Goal: Task Accomplishment & Management: Use online tool/utility

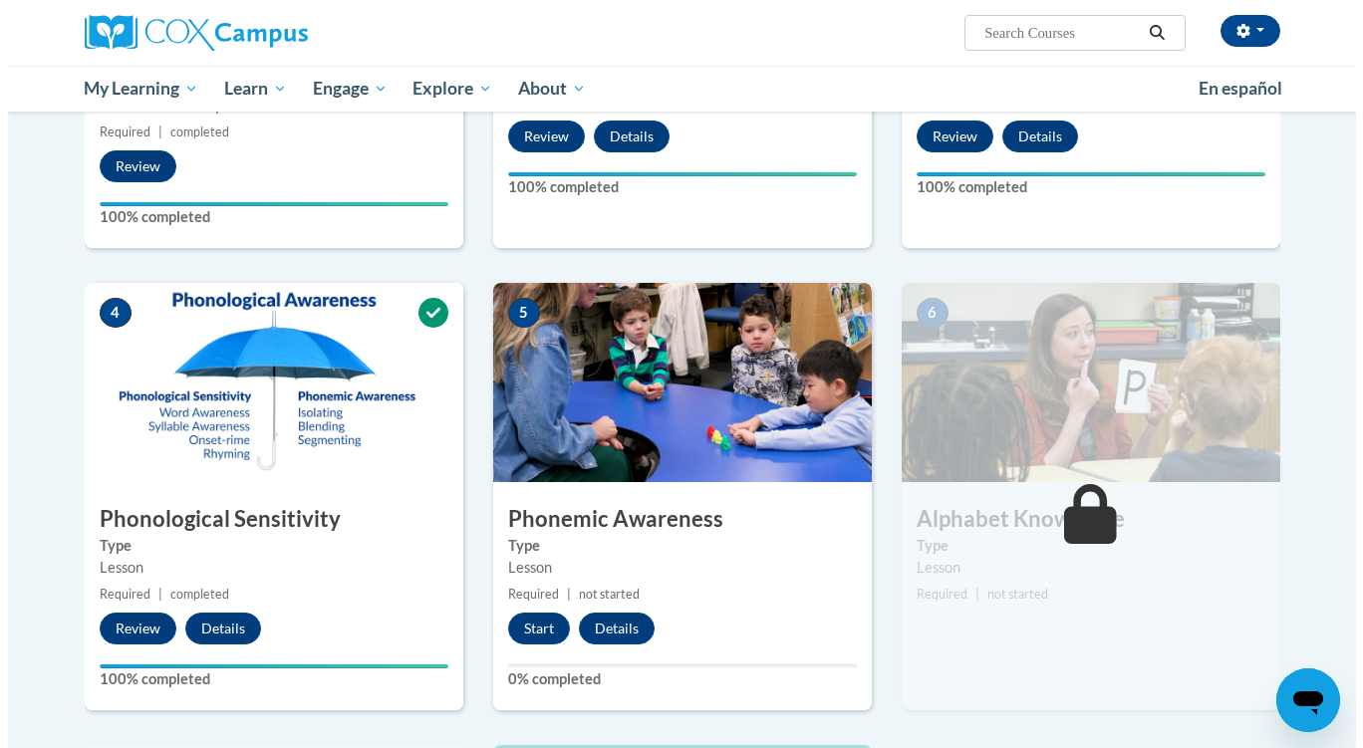
scroll to position [728, 0]
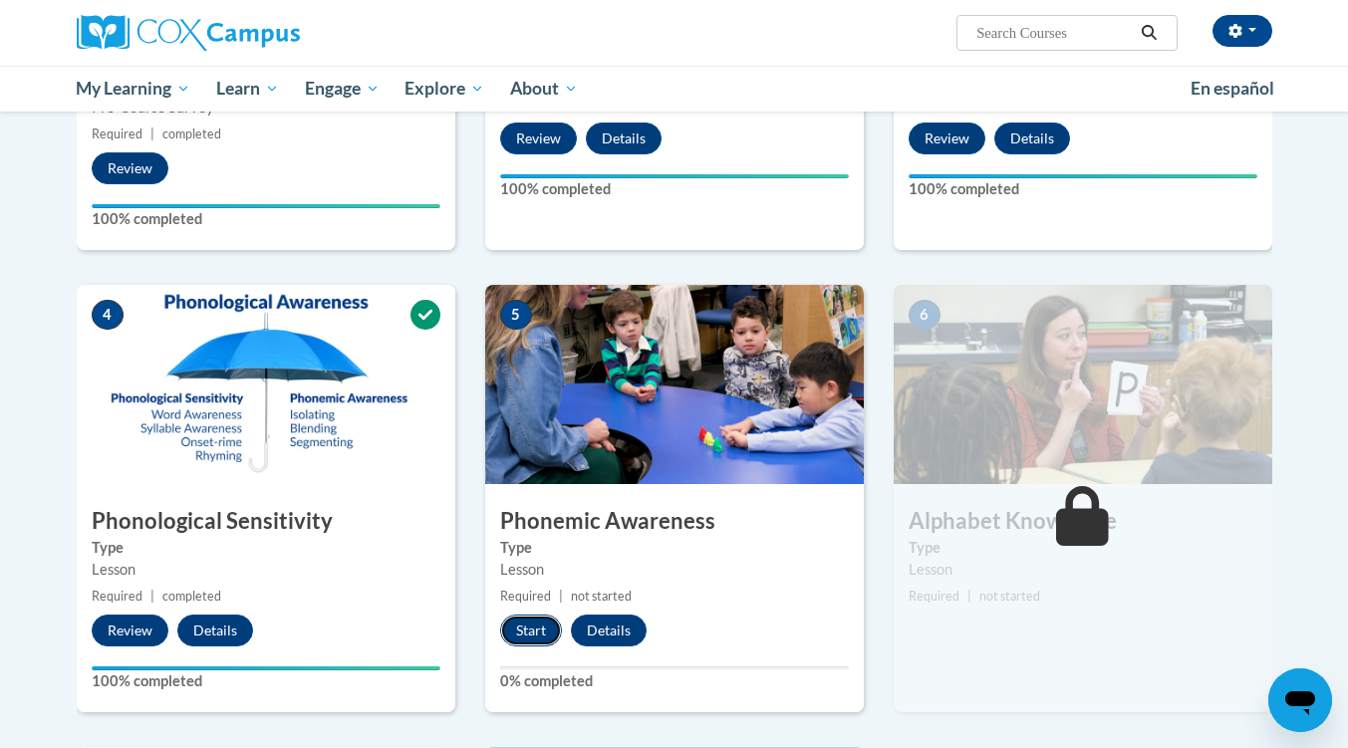
click at [528, 627] on button "Start" at bounding box center [531, 631] width 62 height 32
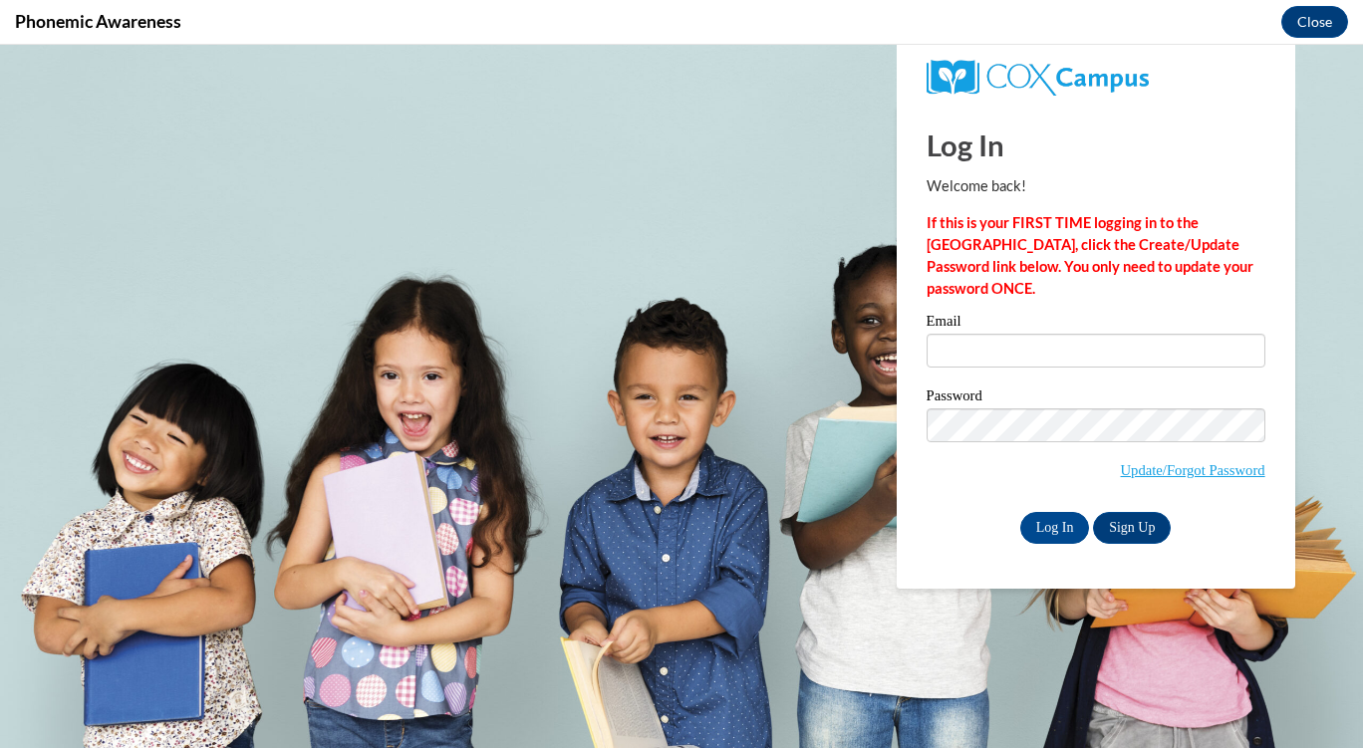
scroll to position [0, 0]
click at [1055, 356] on input "Email" at bounding box center [1096, 351] width 339 height 34
type input "[EMAIL_ADDRESS][DOMAIN_NAME]"
click at [1045, 535] on input "Log In" at bounding box center [1055, 528] width 70 height 32
